Goal: Book appointment/travel/reservation

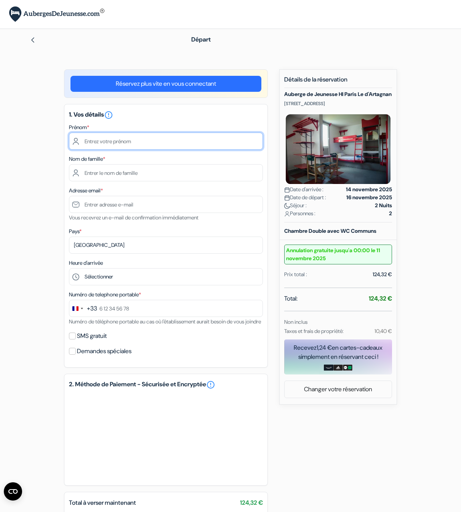
click at [205, 138] on input "text" at bounding box center [166, 141] width 194 height 17
type input "[PERSON_NAME]"
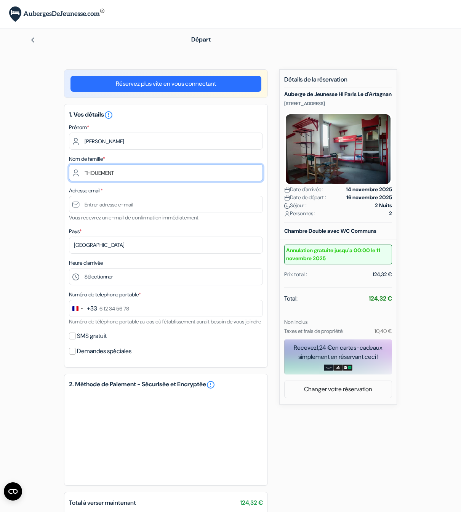
type input "THOUEMENT"
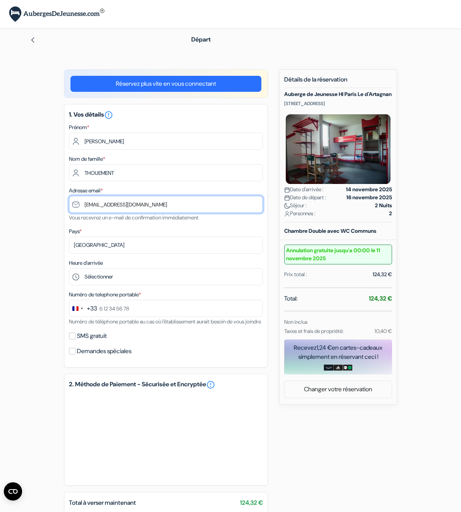
type input "[EMAIL_ADDRESS][DOMAIN_NAME]"
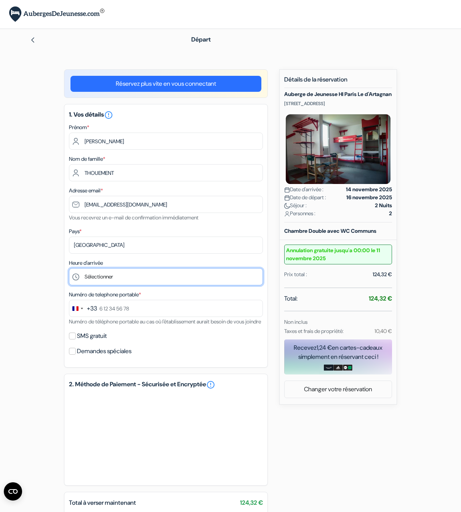
click at [69, 268] on select "Sélectionner 15:00 16:00 17:00 18:00 19:00 20:00 21:00 22:00 23:00 0:00" at bounding box center [166, 276] width 194 height 17
select select "20"
click option "20:00" at bounding box center [0, 0] width 0 height 0
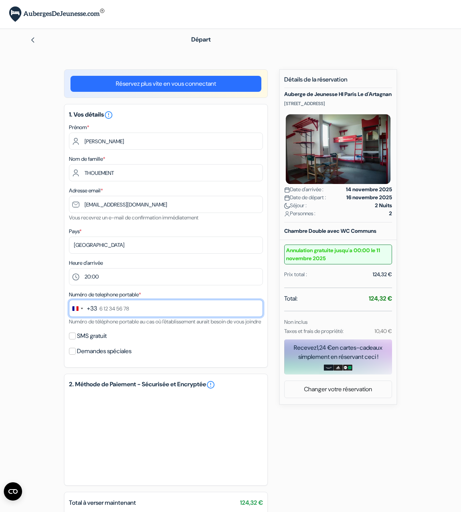
click at [104, 311] on input "text" at bounding box center [166, 308] width 194 height 17
type input "6 03 63 70 86"
click at [73, 340] on input "SMS gratuit" at bounding box center [72, 336] width 7 height 7
checkbox input "true"
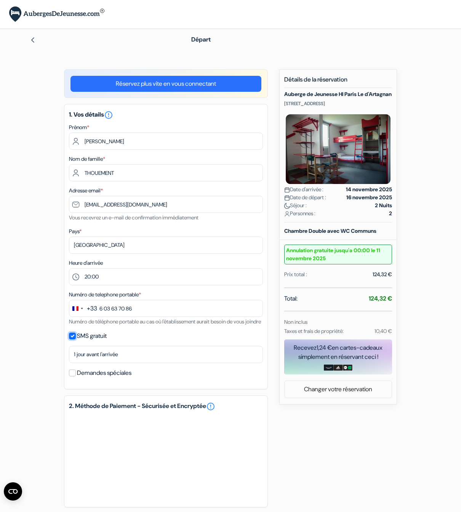
scroll to position [78, 0]
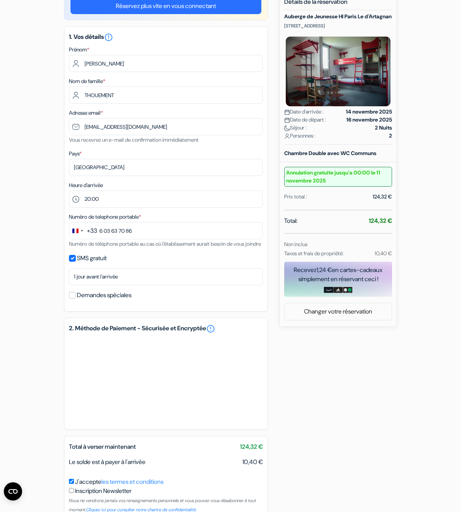
click at [30, 387] on div "add_box Auberge de Jeunesse HI Paris Le d'Artagnan [STREET_ADDRESS] Détails de …" at bounding box center [230, 270] width 435 height 556
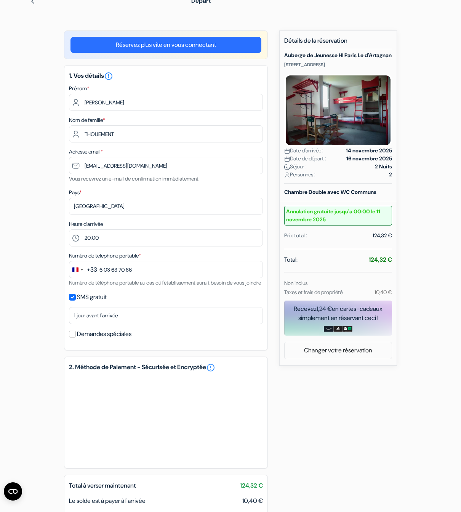
scroll to position [130, 0]
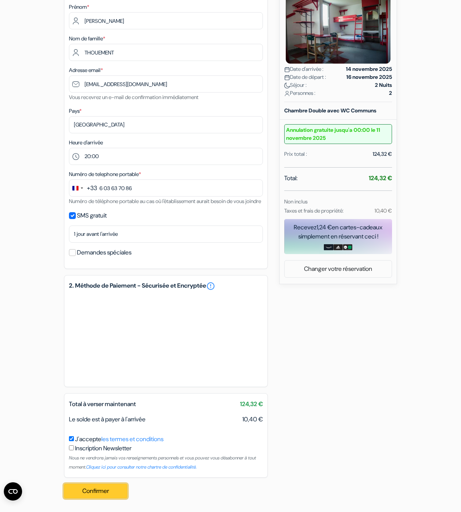
click at [111, 488] on button "Confirmer Loading..." at bounding box center [95, 491] width 63 height 14
click at [91, 492] on button "Confirmer Loading..." at bounding box center [95, 491] width 63 height 14
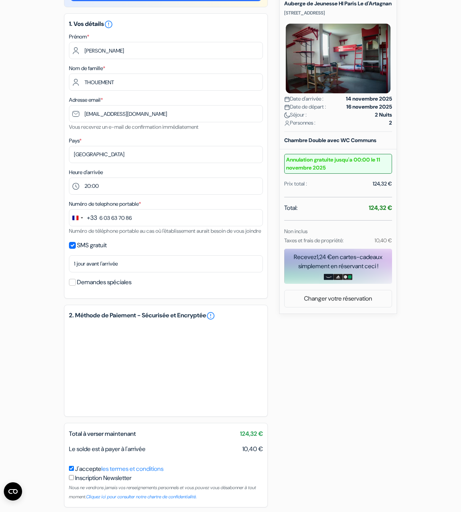
scroll to position [0, 0]
